Goal: Entertainment & Leisure: Consume media (video, audio)

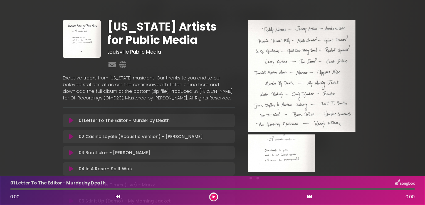
drag, startPoint x: 424, startPoint y: 97, endPoint x: 425, endPoint y: 128, distance: 30.8
click at [424, 128] on html "× [US_STATE] Artists for Public Media Louisville Public Media" at bounding box center [212, 102] width 425 height 205
click at [278, 60] on img at bounding box center [301, 76] width 107 height 112
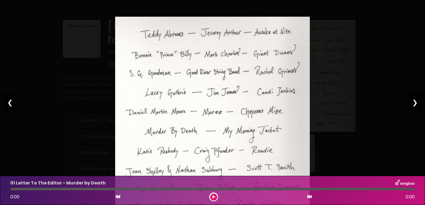
click at [416, 101] on div "❯" at bounding box center [414, 102] width 14 height 19
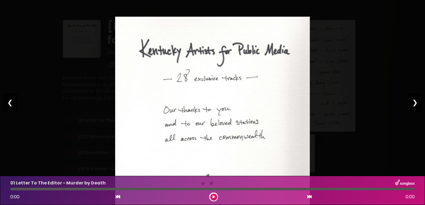
click at [416, 101] on div "❯" at bounding box center [414, 102] width 14 height 19
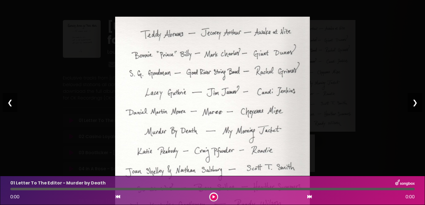
click at [416, 101] on div "❯" at bounding box center [414, 102] width 14 height 19
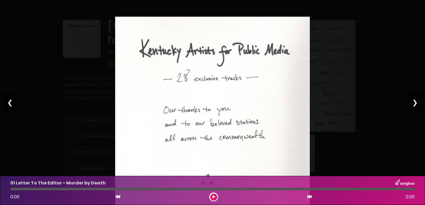
click at [416, 101] on div "❯" at bounding box center [414, 102] width 14 height 19
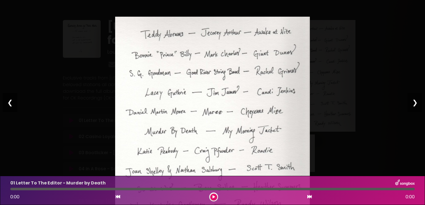
click at [211, 196] on button at bounding box center [213, 197] width 7 height 7
click at [417, 101] on div "❯" at bounding box center [414, 102] width 14 height 19
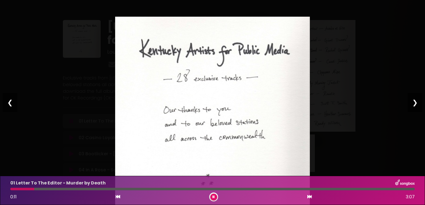
click at [417, 101] on div "❯" at bounding box center [414, 102] width 14 height 19
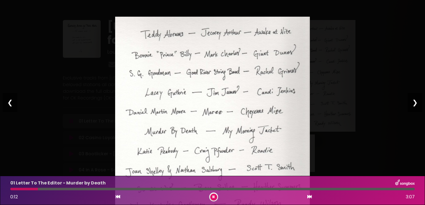
click at [417, 101] on div "❯" at bounding box center [414, 102] width 14 height 19
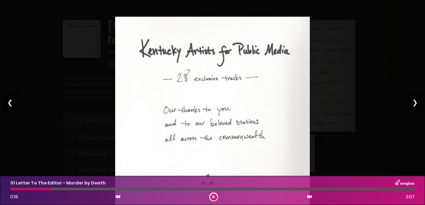
click at [310, 196] on icon at bounding box center [309, 197] width 4 height 4
click at [8, 102] on div "❮" at bounding box center [10, 102] width 14 height 19
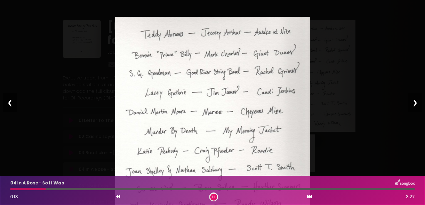
click at [308, 198] on icon at bounding box center [309, 197] width 4 height 4
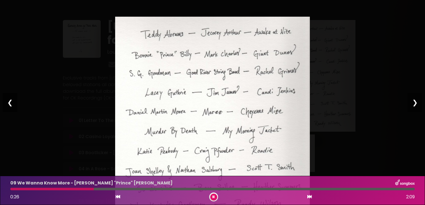
click at [308, 198] on icon at bounding box center [309, 197] width 4 height 4
